Goal: Task Accomplishment & Management: Use online tool/utility

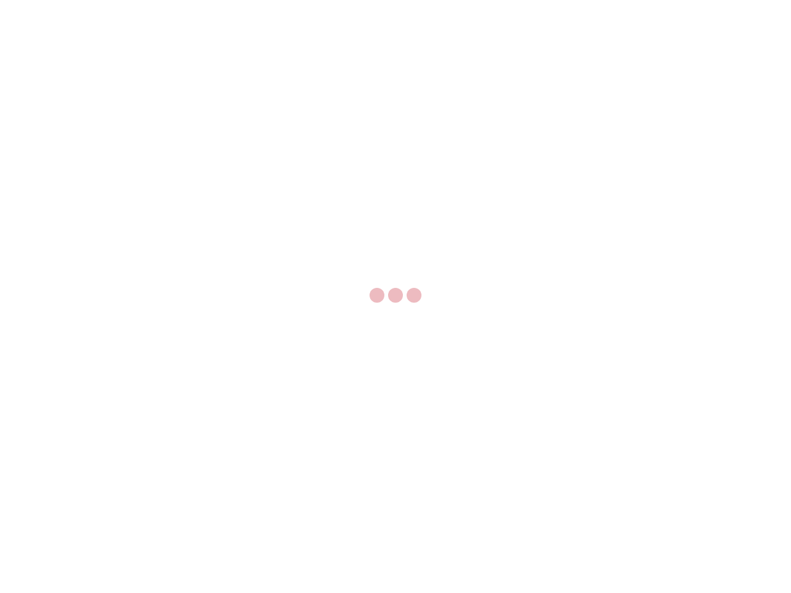
select select "US"
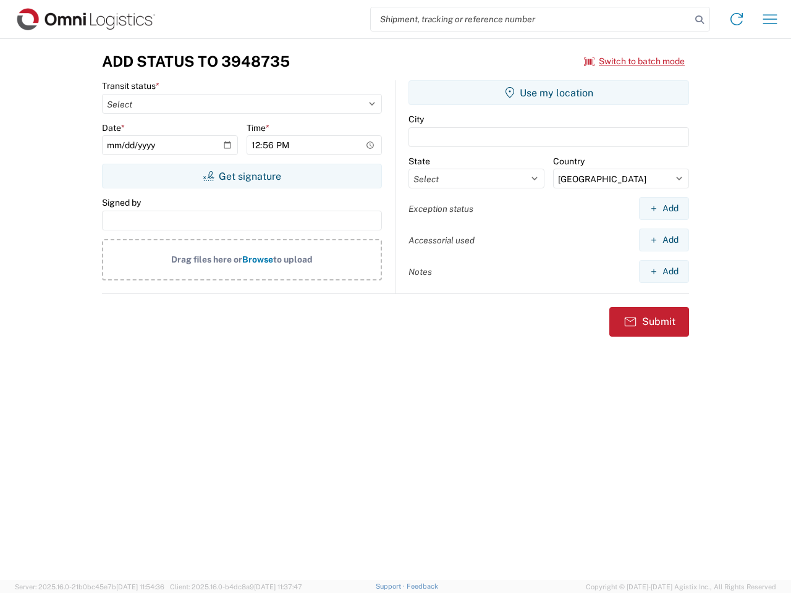
click at [531, 19] on input "search" at bounding box center [531, 18] width 320 height 23
click at [699, 20] on icon at bounding box center [699, 19] width 17 height 17
click at [736, 19] on icon at bounding box center [736, 19] width 20 height 20
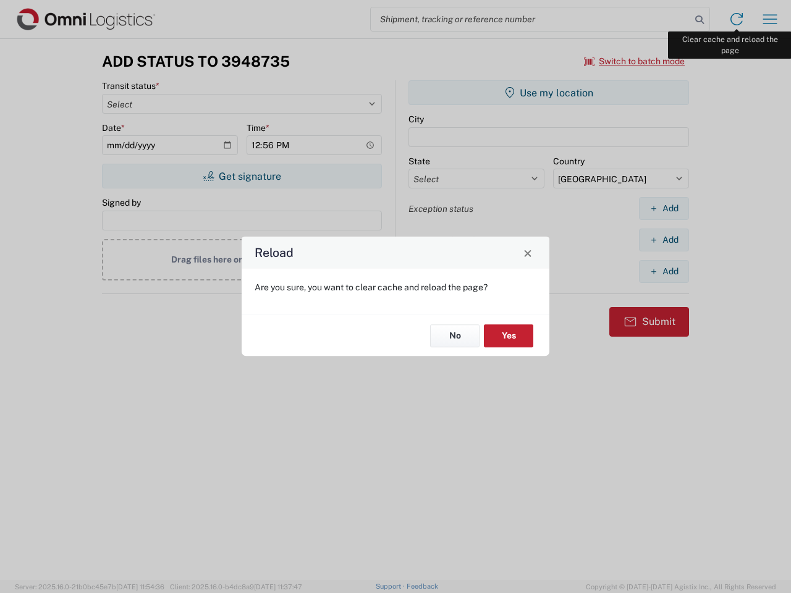
click at [770, 19] on div "Reload Are you sure, you want to clear cache and reload the page? No Yes" at bounding box center [395, 296] width 791 height 593
click at [634, 61] on div "Reload Are you sure, you want to clear cache and reload the page? No Yes" at bounding box center [395, 296] width 791 height 593
click at [242, 176] on div "Reload Are you sure, you want to clear cache and reload the page? No Yes" at bounding box center [395, 296] width 791 height 593
click at [549, 93] on div "Reload Are you sure, you want to clear cache and reload the page? No Yes" at bounding box center [395, 296] width 791 height 593
click at [663, 208] on div "Reload Are you sure, you want to clear cache and reload the page? No Yes" at bounding box center [395, 296] width 791 height 593
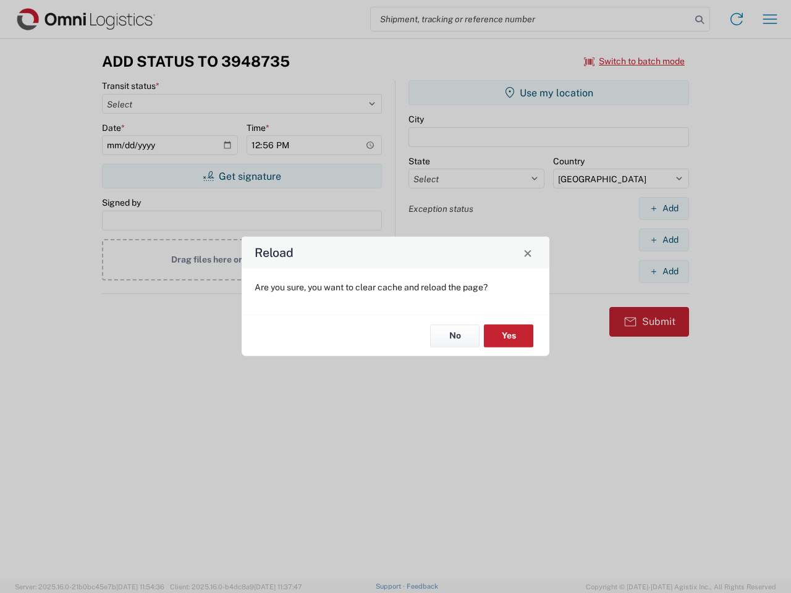
click at [663, 240] on div "Reload Are you sure, you want to clear cache and reload the page? No Yes" at bounding box center [395, 296] width 791 height 593
click at [663, 271] on div "Reload Are you sure, you want to clear cache and reload the page? No Yes" at bounding box center [395, 296] width 791 height 593
